Goal: Check status: Check status

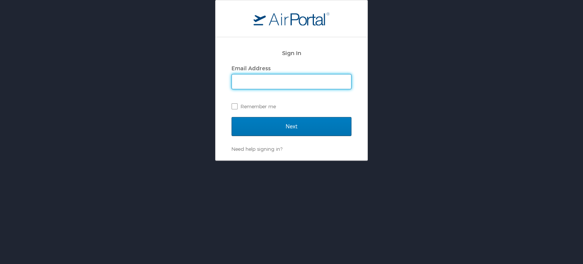
click at [295, 84] on input "Email Address" at bounding box center [291, 81] width 119 height 14
type input "mmullenix@sct.us.com"
click at [232, 107] on label "Remember me" at bounding box center [291, 106] width 120 height 11
click at [232, 107] on input "Remember me" at bounding box center [233, 105] width 5 height 5
checkbox input "true"
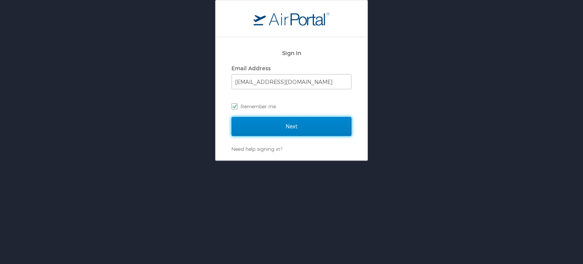
click at [283, 133] on input "Next" at bounding box center [291, 126] width 120 height 19
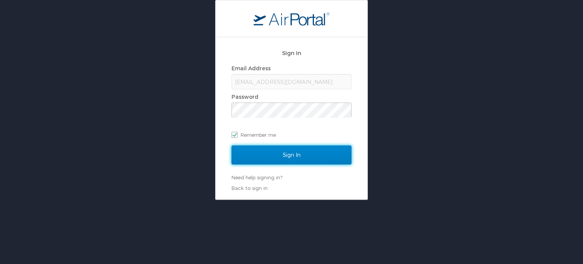
click at [253, 157] on input "Sign In" at bounding box center [291, 154] width 120 height 19
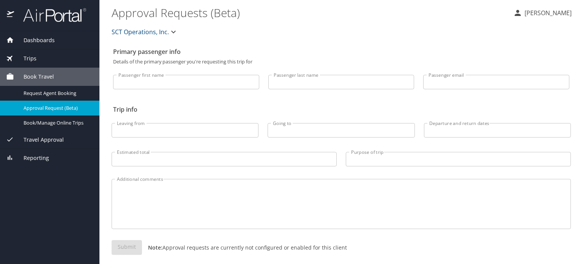
click at [30, 55] on span "Trips" at bounding box center [25, 58] width 22 height 8
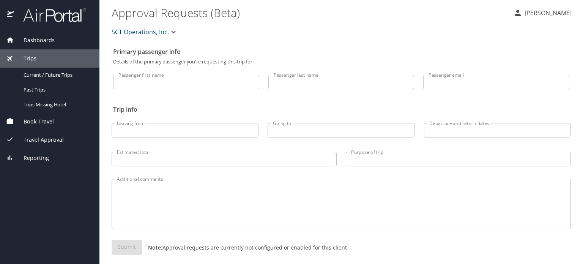
click at [37, 140] on span "Travel Approval" at bounding box center [39, 139] width 50 height 8
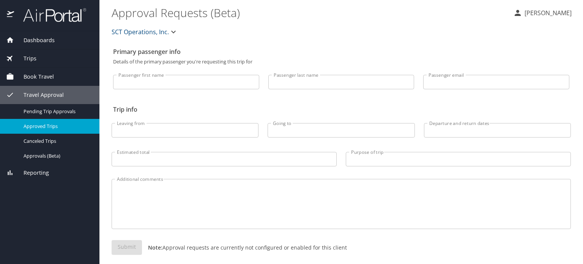
click at [37, 124] on span "Approved Trips" at bounding box center [57, 126] width 67 height 7
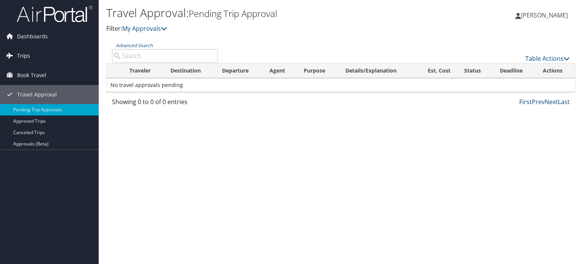
click at [21, 51] on span "Trips" at bounding box center [23, 55] width 13 height 19
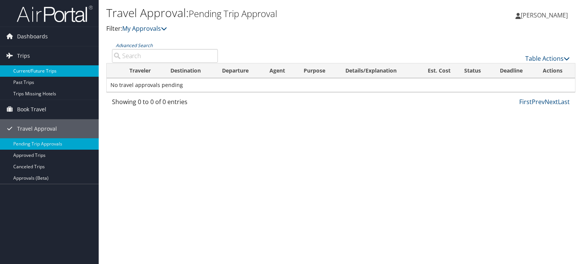
click at [25, 70] on link "Current/Future Trips" at bounding box center [49, 70] width 99 height 11
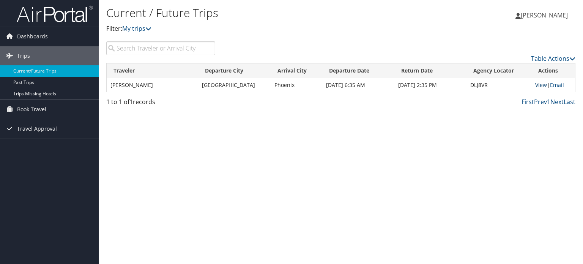
click at [537, 84] on link "View" at bounding box center [541, 84] width 12 height 7
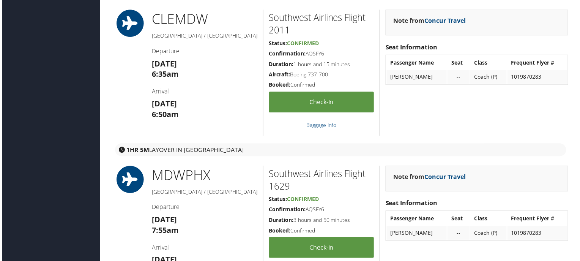
scroll to position [265, 0]
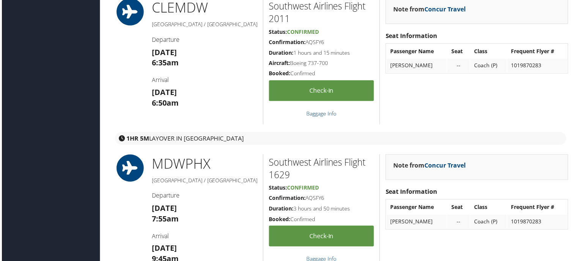
click at [316, 113] on link "Baggage Info" at bounding box center [321, 113] width 30 height 7
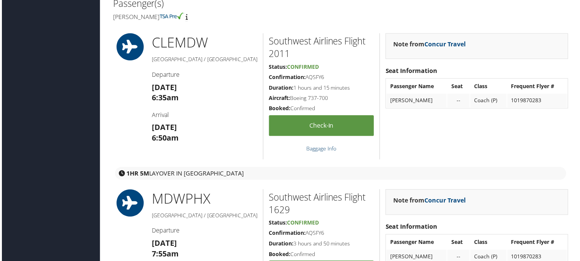
scroll to position [190, 0]
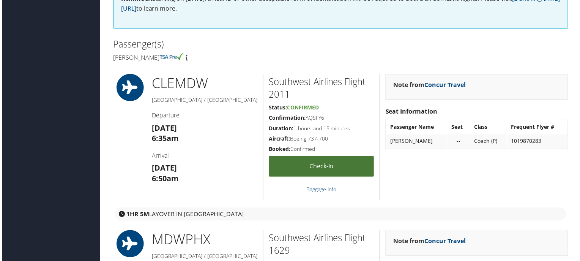
click at [317, 167] on link "Check-in" at bounding box center [321, 167] width 105 height 21
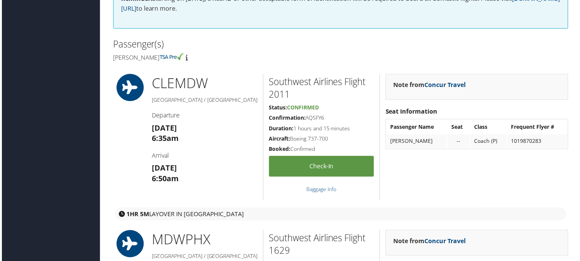
drag, startPoint x: 324, startPoint y: 120, endPoint x: 306, endPoint y: 119, distance: 17.9
click at [306, 119] on h5 "Confirmation: AQSFY6" at bounding box center [321, 119] width 105 height 8
copy h5 "AQSFY6"
click at [467, 197] on div "Note from Concur Travel Seat Information Passenger Name Seat Class Frequent Fly…" at bounding box center [477, 137] width 195 height 127
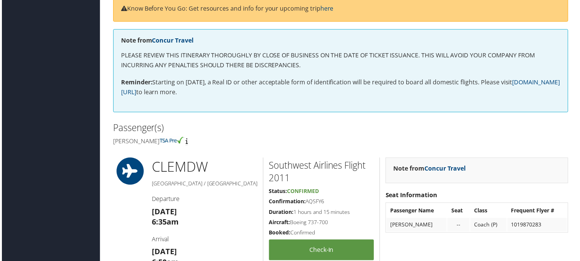
scroll to position [114, 0]
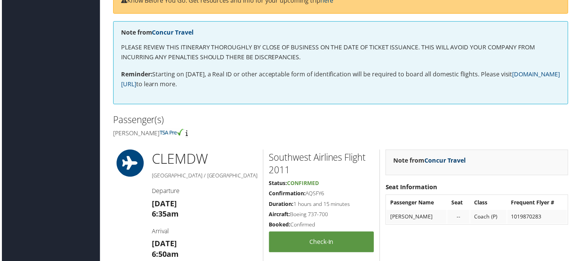
click at [440, 160] on link "Concur Travel" at bounding box center [446, 161] width 42 height 8
click at [310, 129] on h4 "Mark edward Mullenix" at bounding box center [223, 133] width 223 height 8
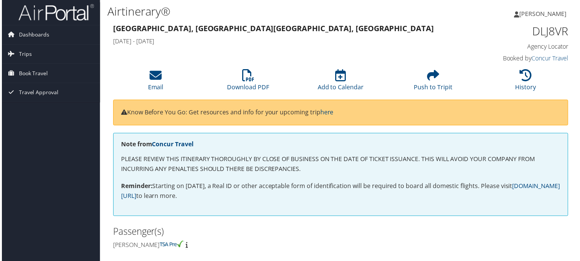
scroll to position [0, 0]
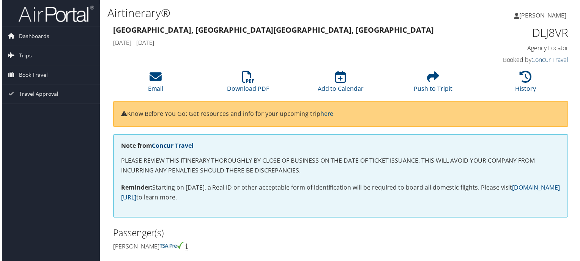
click at [539, 61] on link "Concur Travel" at bounding box center [550, 60] width 37 height 8
click at [21, 38] on span "Dashboards" at bounding box center [32, 36] width 31 height 19
click at [23, 63] on span "Trips" at bounding box center [23, 67] width 13 height 19
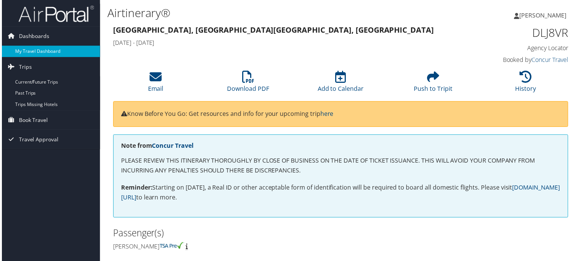
click at [20, 49] on link "My Travel Dashboard" at bounding box center [49, 51] width 99 height 11
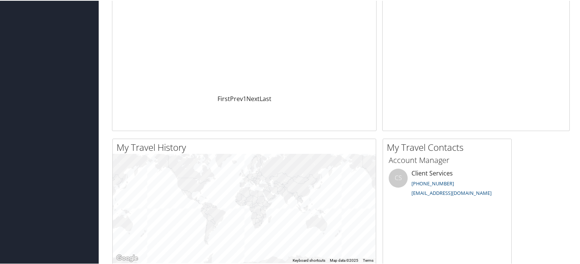
scroll to position [228, 0]
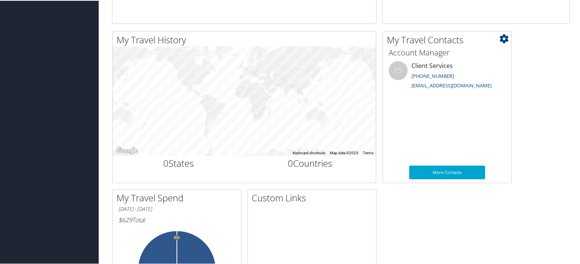
click at [504, 37] on icon at bounding box center [503, 37] width 9 height 9
click at [526, 55] on div "My Travel History Small Medium Large To navigate the map with touch gestures do…" at bounding box center [340, 184] width 469 height 309
click at [448, 171] on link "More Contacts" at bounding box center [447, 172] width 76 height 14
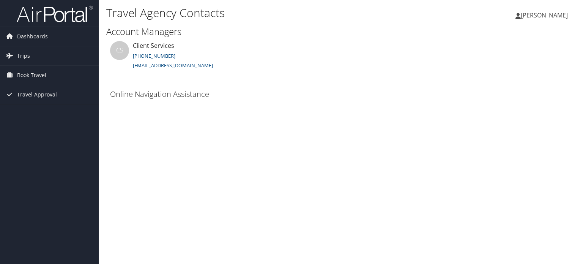
click at [247, 95] on div "Online Navigation Assistance" at bounding box center [342, 98] width 473 height 22
